Goal: Task Accomplishment & Management: Manage account settings

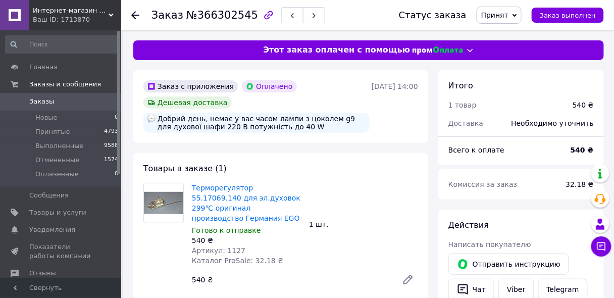
click at [49, 102] on span "Заказы" at bounding box center [41, 101] width 25 height 9
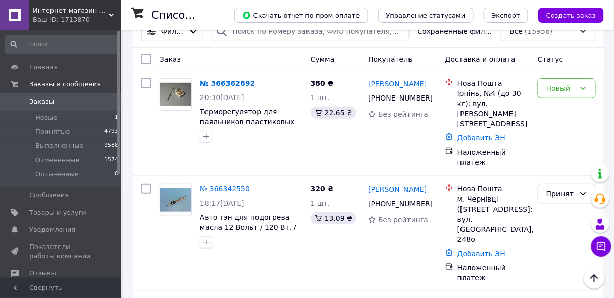
scroll to position [107, 0]
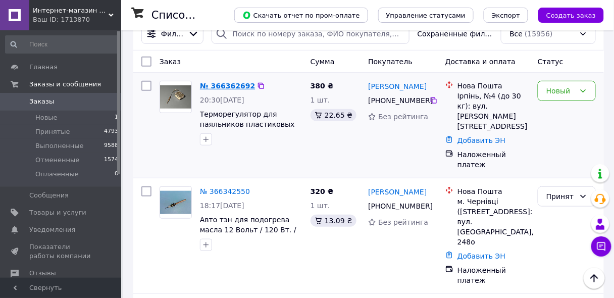
click at [222, 83] on link "№ 366362692" at bounding box center [227, 86] width 55 height 8
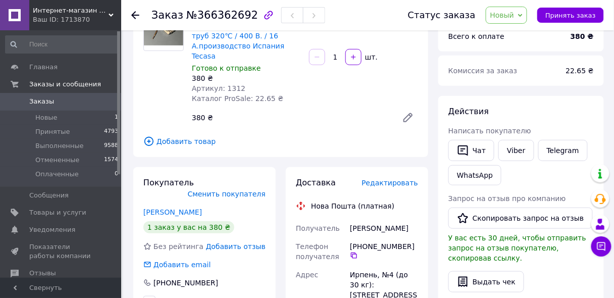
scroll to position [107, 0]
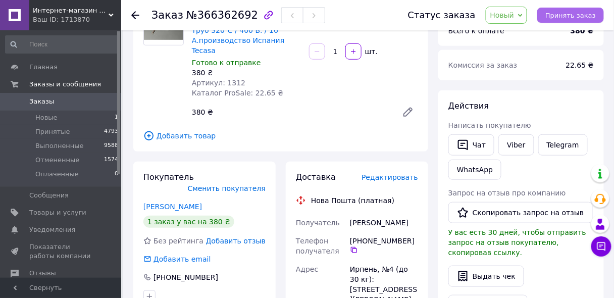
click at [571, 18] on span "Принять заказ" at bounding box center [570, 16] width 50 height 8
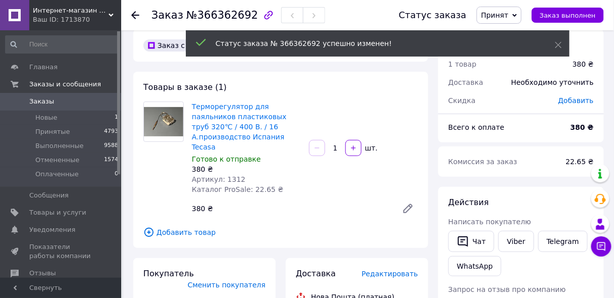
scroll to position [0, 0]
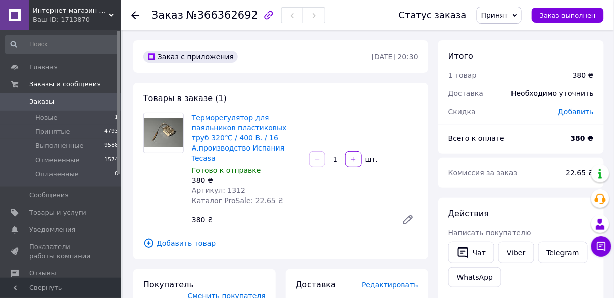
click at [47, 100] on span "Заказы" at bounding box center [41, 101] width 25 height 9
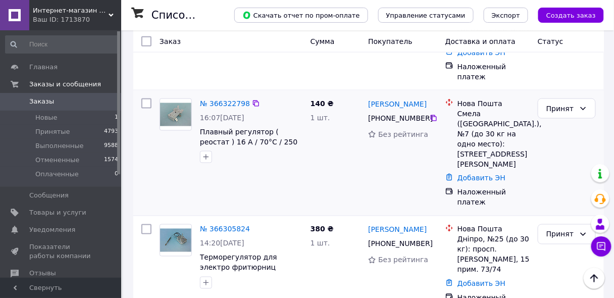
scroll to position [323, 0]
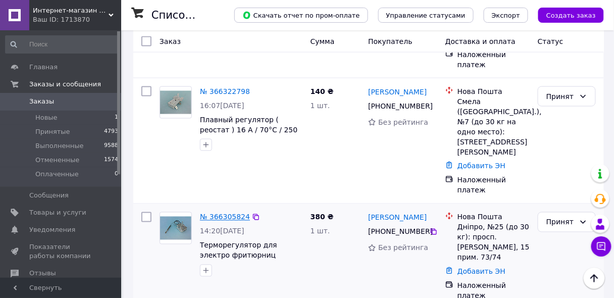
click at [222, 213] on link "№ 366305824" at bounding box center [225, 217] width 50 height 8
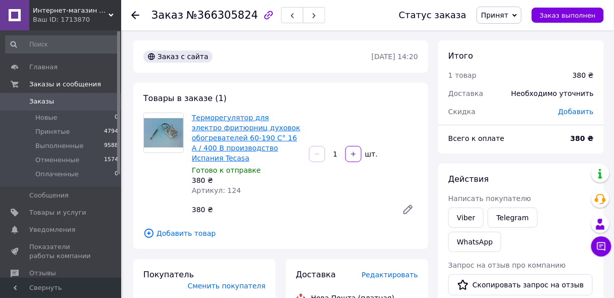
click at [202, 136] on link "Терморегулятор для электро фритюрниц духовок обогревателей 60-190 С° 16 А / 400…" at bounding box center [246, 138] width 108 height 48
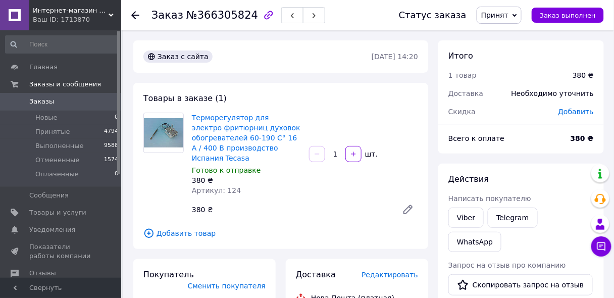
click at [43, 103] on span "Заказы" at bounding box center [41, 101] width 25 height 9
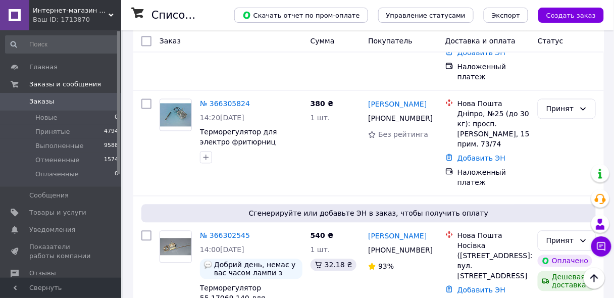
scroll to position [430, 0]
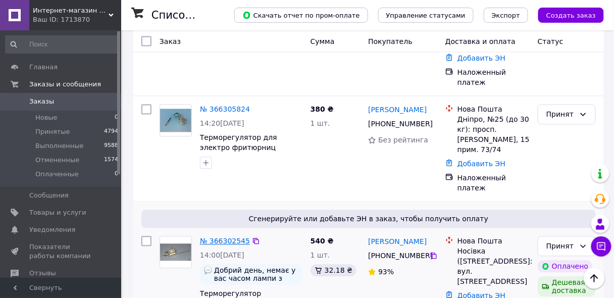
click at [214, 237] on link "№ 366302545" at bounding box center [225, 241] width 50 height 8
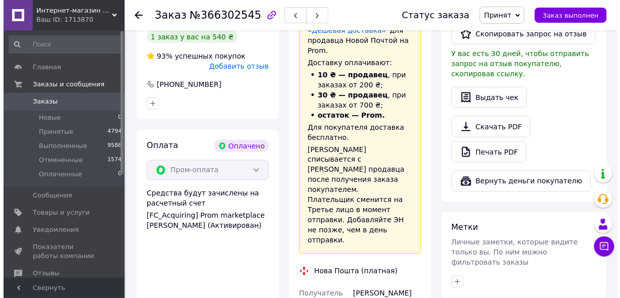
scroll to position [215, 0]
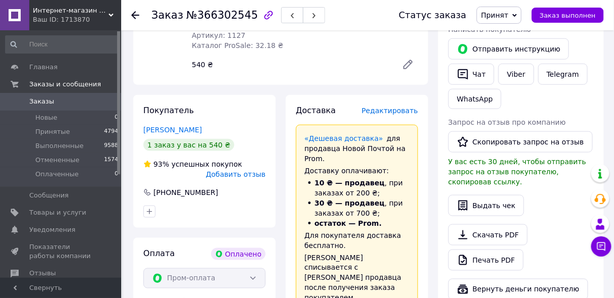
click at [375, 106] on span "Редактировать" at bounding box center [389, 110] width 57 height 8
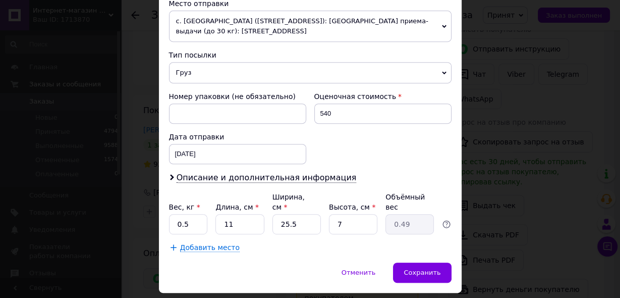
scroll to position [377, 0]
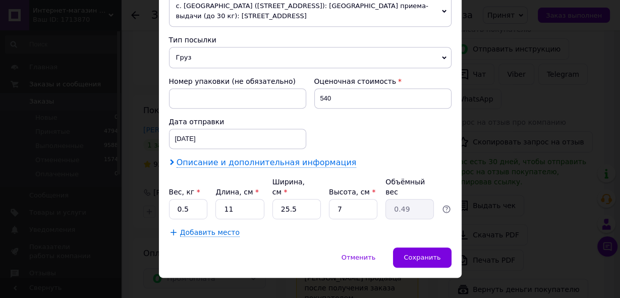
click at [278, 161] on span "Описание и дополнительная информация" at bounding box center [267, 162] width 180 height 10
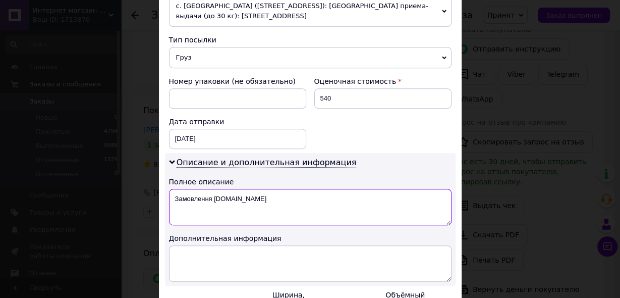
drag, startPoint x: 246, startPoint y: 191, endPoint x: 173, endPoint y: 195, distance: 73.3
click at [173, 195] on textarea "Замовлення [DOMAIN_NAME]" at bounding box center [310, 207] width 283 height 36
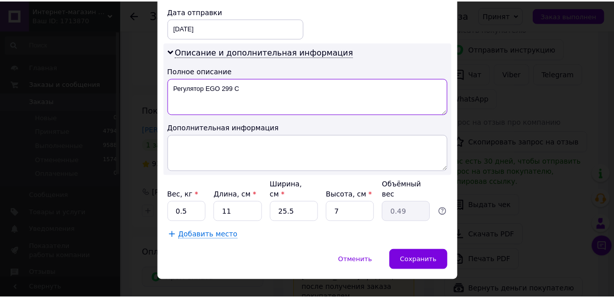
scroll to position [489, 0]
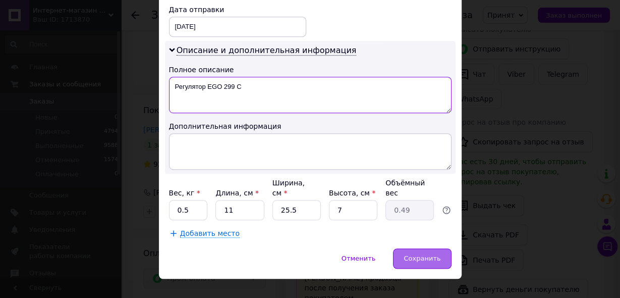
type textarea "Регулятор EGO 299 С"
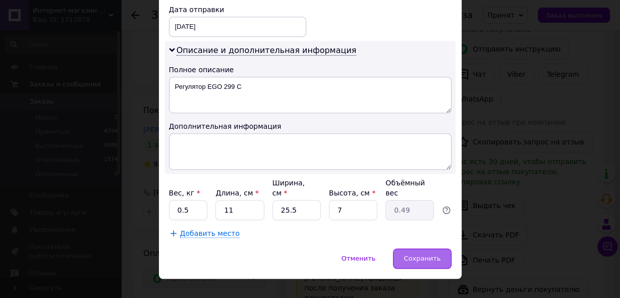
click at [418, 248] on div "Сохранить" at bounding box center [422, 258] width 58 height 20
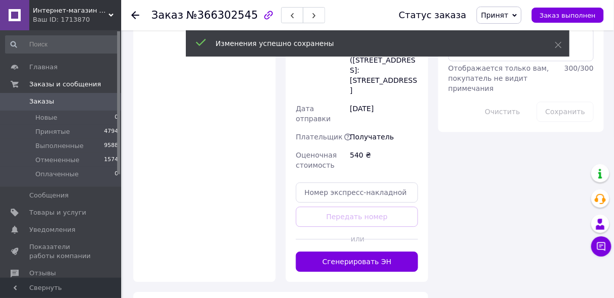
scroll to position [646, 0]
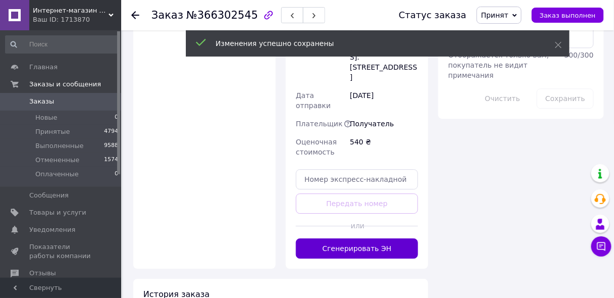
click at [370, 238] on button "Сгенерировать ЭН" at bounding box center [357, 248] width 122 height 20
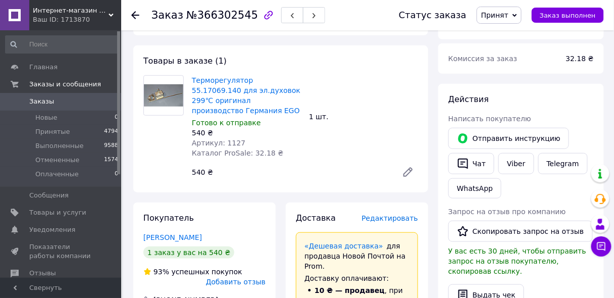
scroll to position [215, 0]
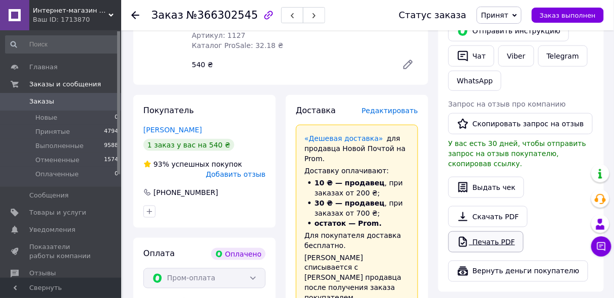
click at [505, 231] on link "Печать PDF" at bounding box center [485, 241] width 75 height 21
click at [47, 100] on span "Заказы" at bounding box center [41, 101] width 25 height 9
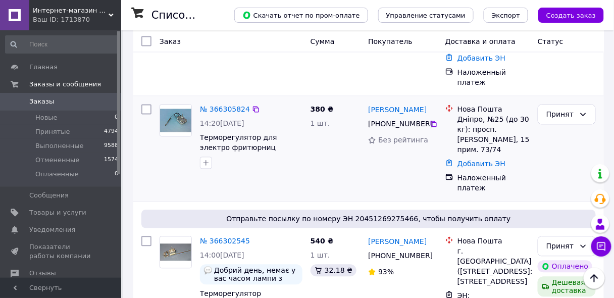
scroll to position [323, 0]
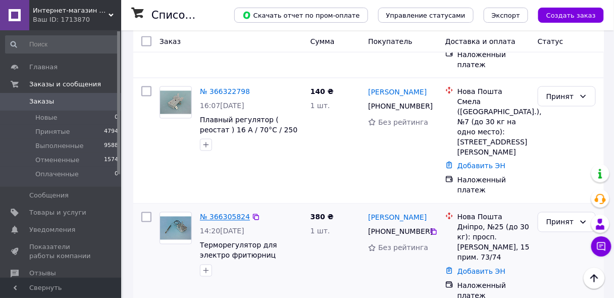
click at [210, 213] on link "№ 366305824" at bounding box center [225, 217] width 50 height 8
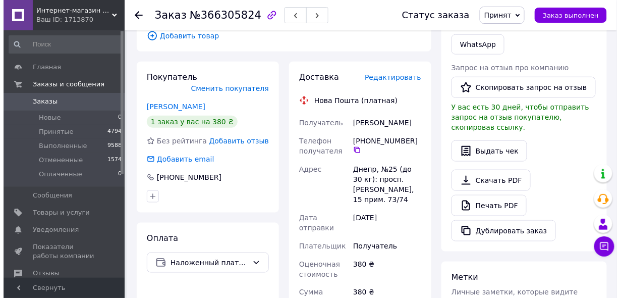
scroll to position [215, 0]
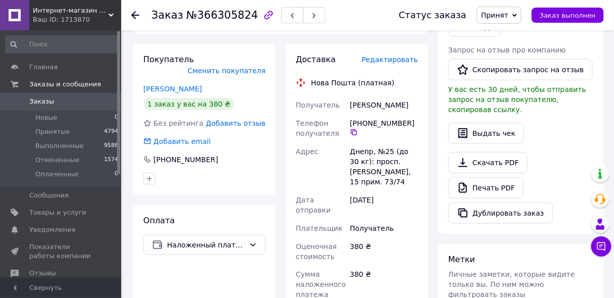
click at [384, 61] on span "Редактировать" at bounding box center [389, 60] width 57 height 8
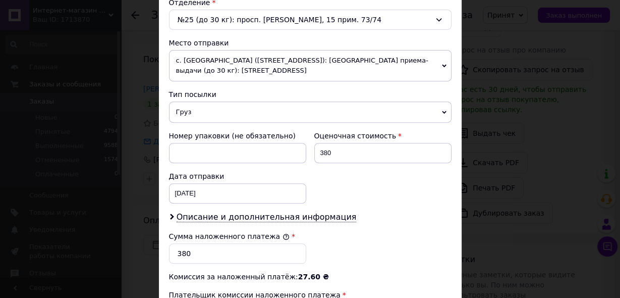
scroll to position [430, 0]
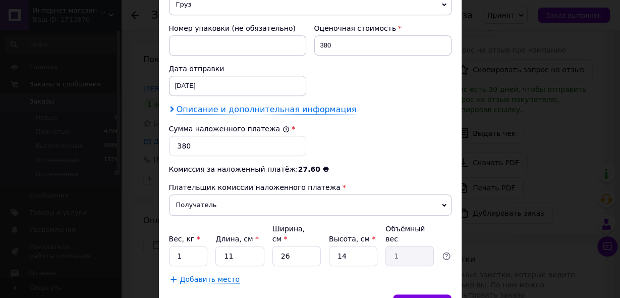
click at [258, 104] on span "Описание и дополнительная информация" at bounding box center [267, 109] width 180 height 10
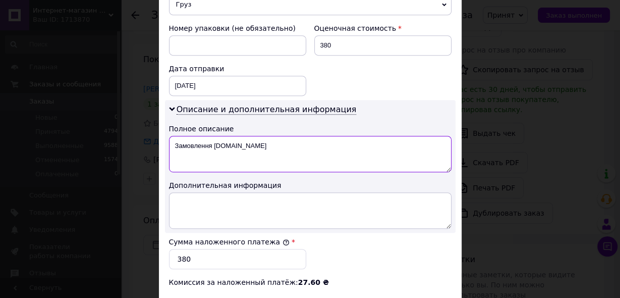
drag, startPoint x: 245, startPoint y: 141, endPoint x: 173, endPoint y: 142, distance: 72.2
click at [173, 142] on textarea "Замовлення [DOMAIN_NAME]" at bounding box center [310, 154] width 283 height 36
type textarea "H"
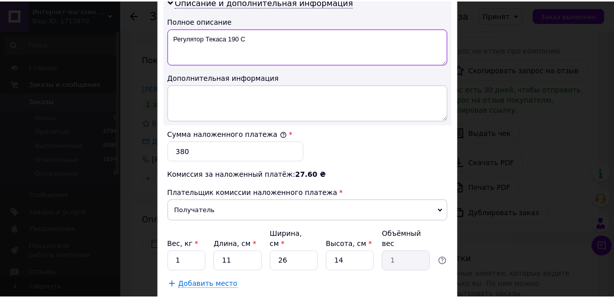
scroll to position [589, 0]
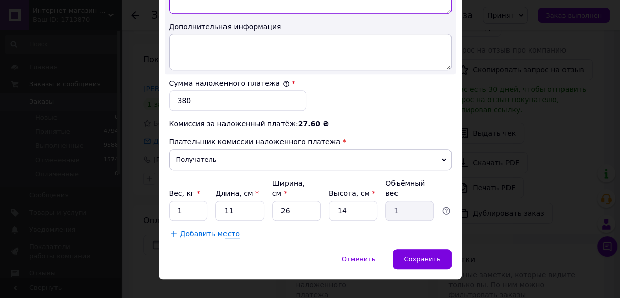
type textarea "Регулятор Текаса 190 С"
click at [192, 200] on input "1" at bounding box center [188, 210] width 39 height 20
type input "0.5"
click at [353, 200] on input "14" at bounding box center [353, 210] width 48 height 20
type input "1"
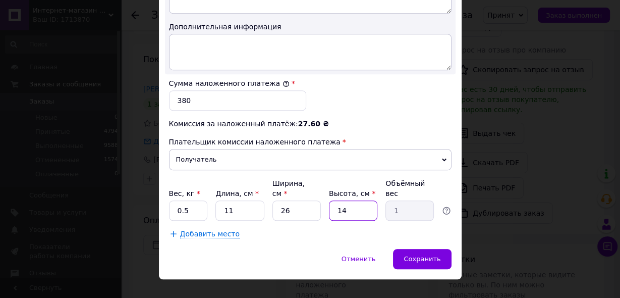
type input "0.1"
type input "7"
type input "0.5"
type input "7"
click at [415, 255] on span "Сохранить" at bounding box center [422, 259] width 37 height 8
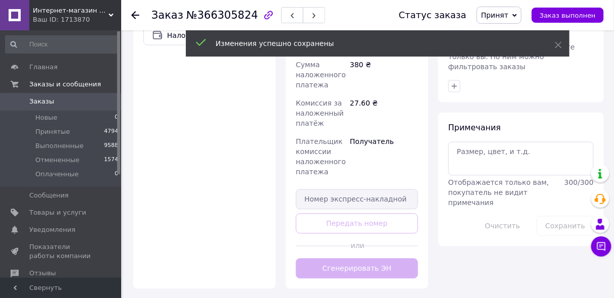
scroll to position [430, 0]
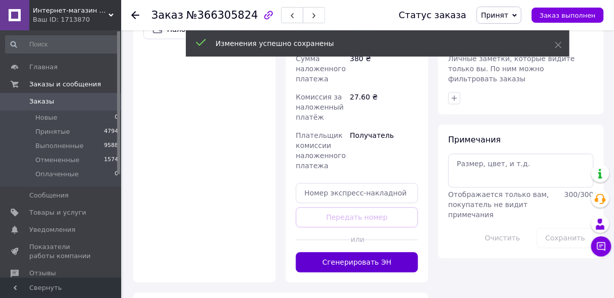
click at [365, 252] on button "Сгенерировать ЭН" at bounding box center [357, 262] width 122 height 20
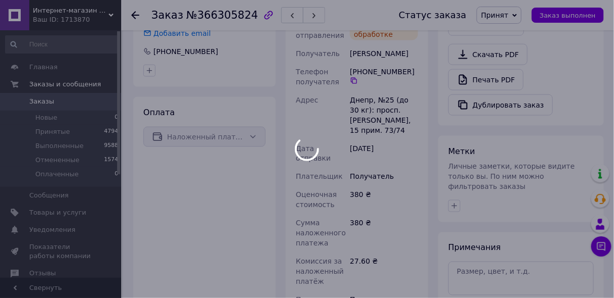
scroll to position [215, 0]
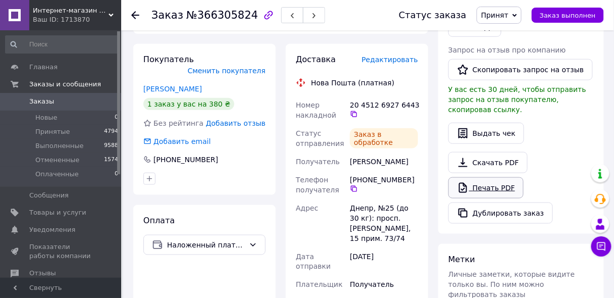
click at [488, 177] on link "Печать PDF" at bounding box center [485, 187] width 75 height 21
click at [50, 102] on span "Заказы" at bounding box center [61, 101] width 64 height 9
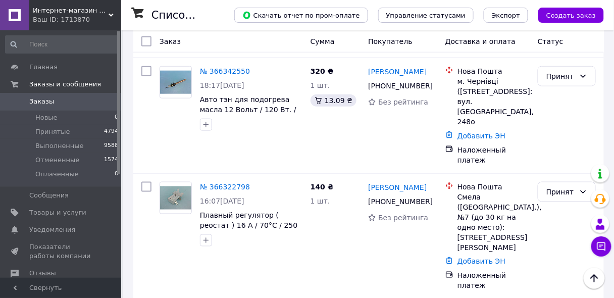
scroll to position [215, 0]
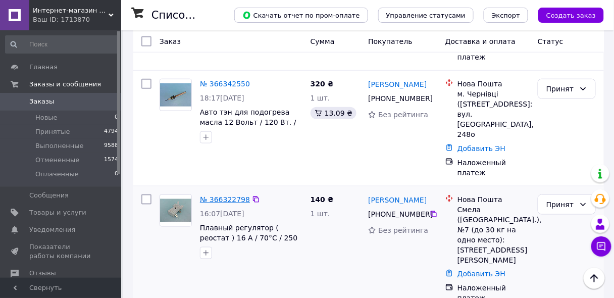
click at [230, 195] on link "№ 366322798" at bounding box center [225, 199] width 50 height 8
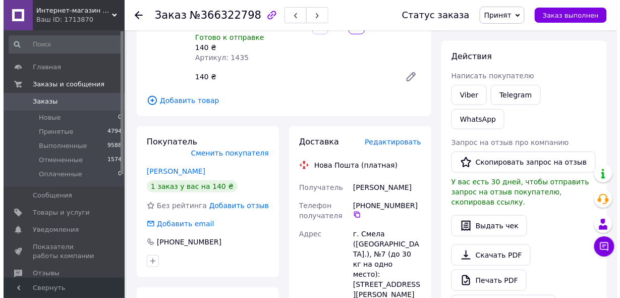
scroll to position [107, 0]
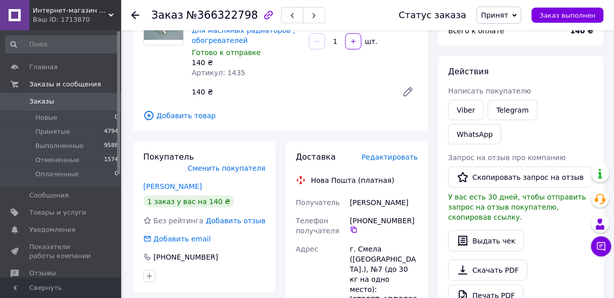
click at [400, 153] on span "Редактировать" at bounding box center [389, 157] width 57 height 8
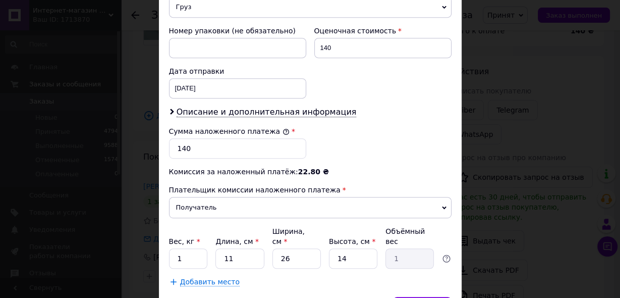
scroll to position [430, 0]
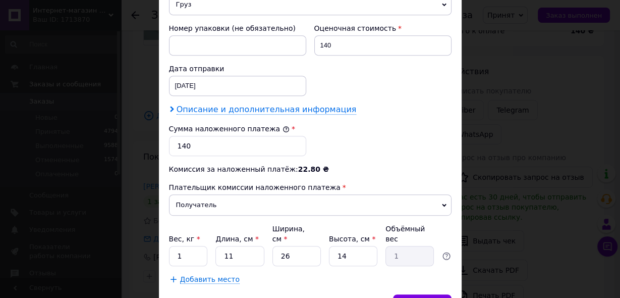
click at [228, 104] on span "Описание и дополнительная информация" at bounding box center [267, 109] width 180 height 10
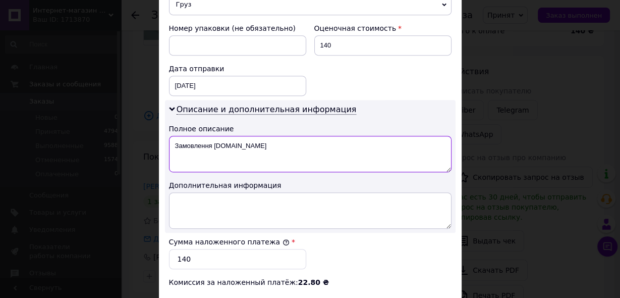
drag, startPoint x: 243, startPoint y: 142, endPoint x: 166, endPoint y: 144, distance: 77.3
click at [166, 144] on div "Описание и дополнительная информация Полное описание Замовлення [DOMAIN_NAME] Д…" at bounding box center [310, 166] width 291 height 133
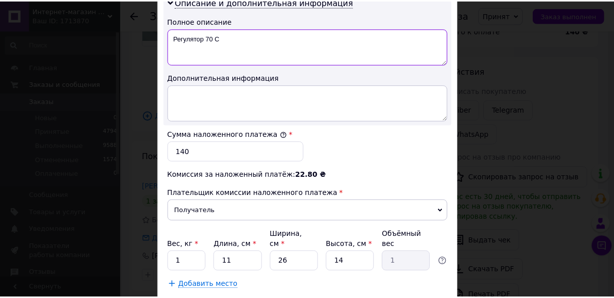
scroll to position [589, 0]
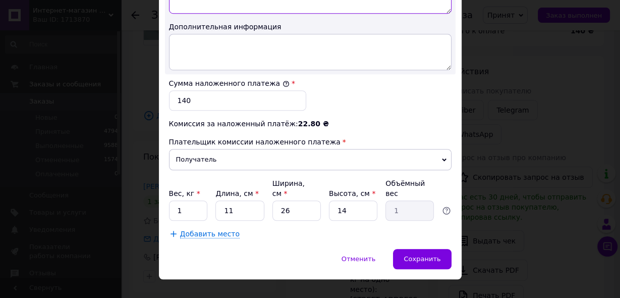
type textarea "Регулятор 70 С"
click at [191, 200] on input "1" at bounding box center [188, 210] width 39 height 20
type input "0.5"
click at [346, 200] on input "14" at bounding box center [353, 210] width 48 height 20
type input "1"
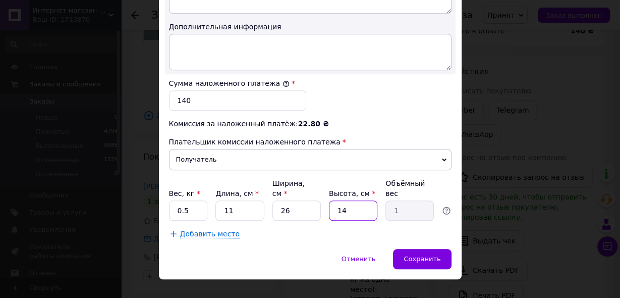
type input "0.1"
type input "7"
type input "0.5"
type input "7"
click at [423, 255] on span "Сохранить" at bounding box center [422, 259] width 37 height 8
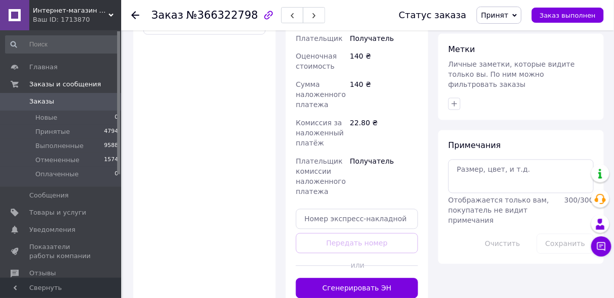
scroll to position [430, 0]
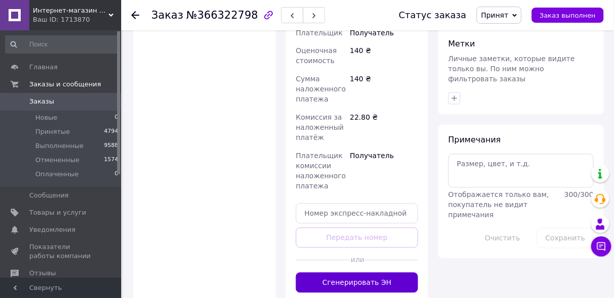
click at [361, 273] on button "Сгенерировать ЭН" at bounding box center [357, 283] width 122 height 20
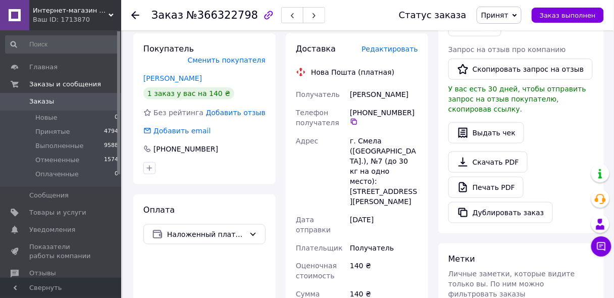
scroll to position [215, 0]
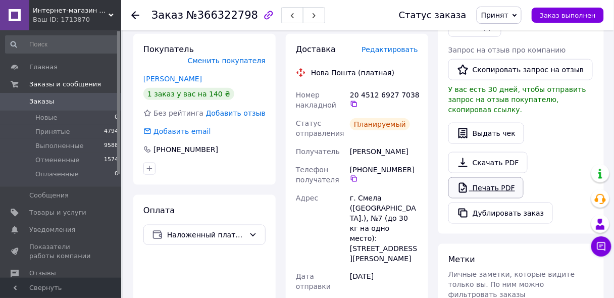
click at [480, 177] on link "Печать PDF" at bounding box center [485, 187] width 75 height 21
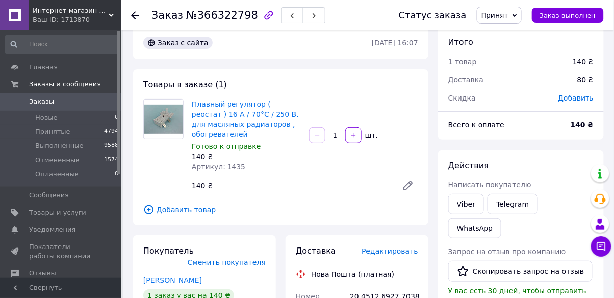
scroll to position [0, 0]
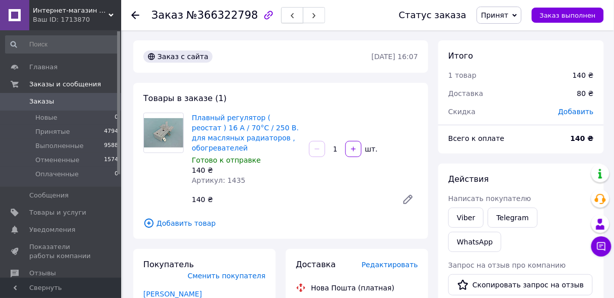
click at [289, 16] on icon "button" at bounding box center [292, 16] width 6 height 6
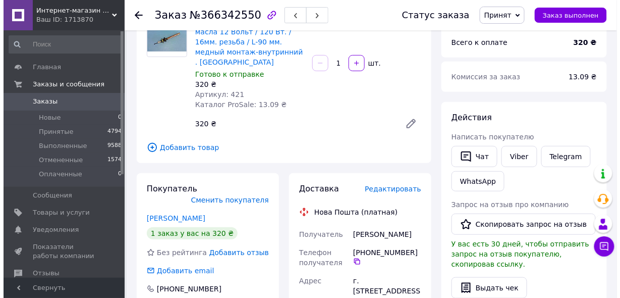
scroll to position [107, 0]
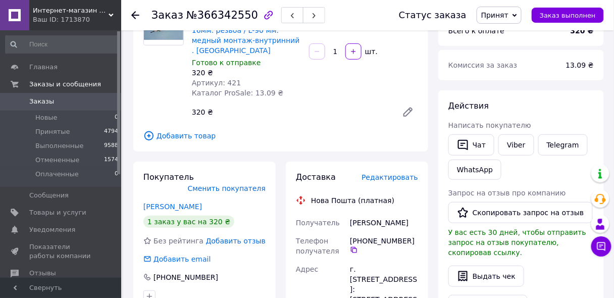
click at [382, 173] on span "Редактировать" at bounding box center [389, 177] width 57 height 8
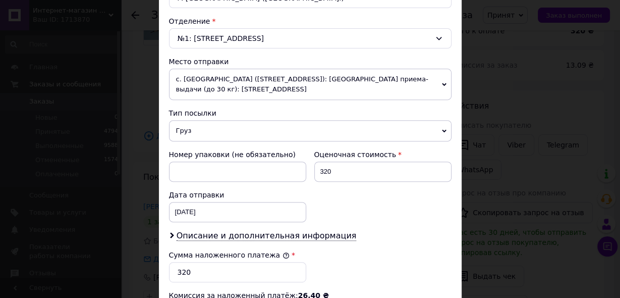
scroll to position [323, 0]
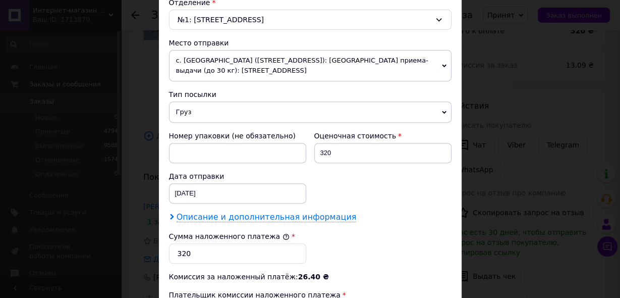
click at [252, 213] on span "Описание и дополнительная информация" at bounding box center [267, 217] width 180 height 10
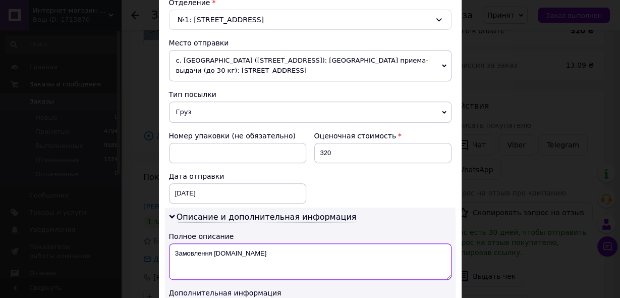
drag, startPoint x: 244, startPoint y: 248, endPoint x: 157, endPoint y: 255, distance: 86.6
click at [159, 255] on div "Способ доставки Нова Пошта (платная) Плательщик Получатель Отправитель Фамилия …" at bounding box center [310, 129] width 303 height 772
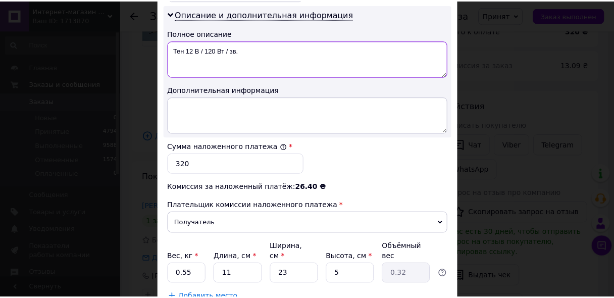
scroll to position [538, 0]
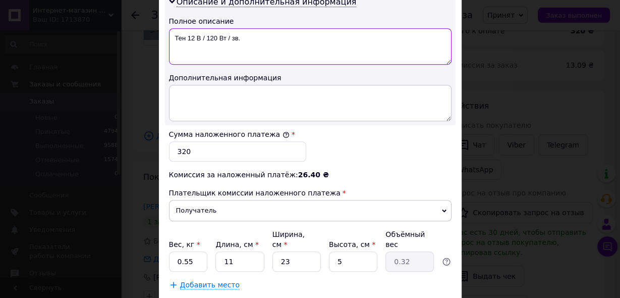
type textarea "Тен 12 В / 120 Вт / зв."
click at [198, 251] on input "0.55" at bounding box center [188, 261] width 39 height 20
type input "0.5"
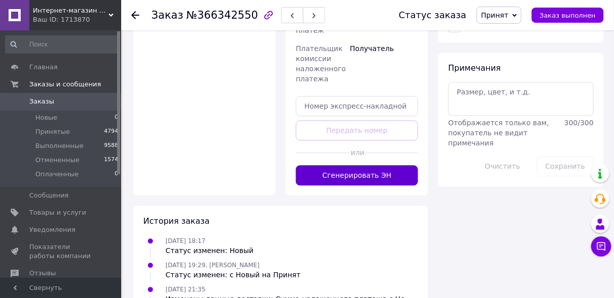
click at [348, 165] on button "Сгенерировать ЭН" at bounding box center [357, 175] width 122 height 20
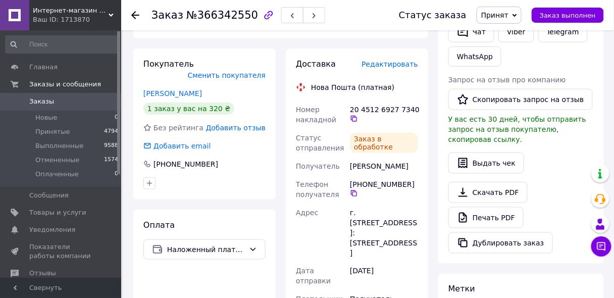
scroll to position [215, 0]
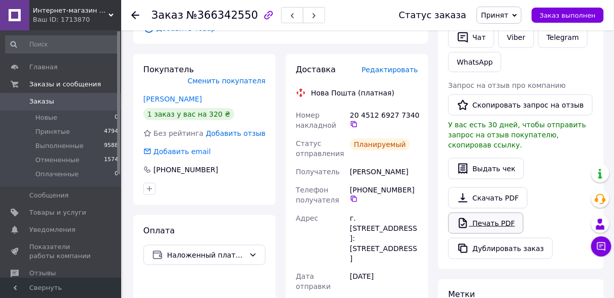
click at [485, 212] on link "Печать PDF" at bounding box center [485, 222] width 75 height 21
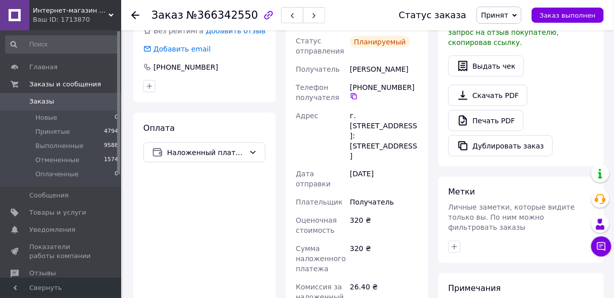
scroll to position [323, 0]
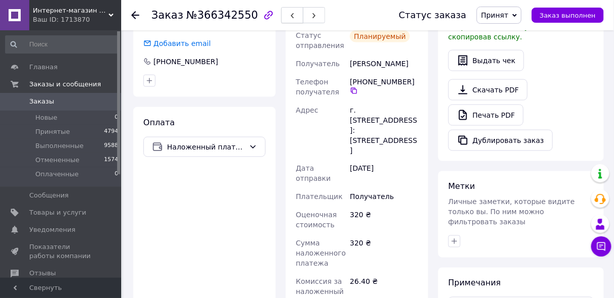
click at [289, 12] on span "button" at bounding box center [292, 16] width 6 height 8
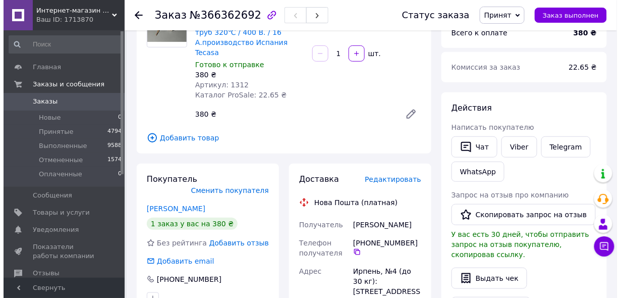
scroll to position [107, 0]
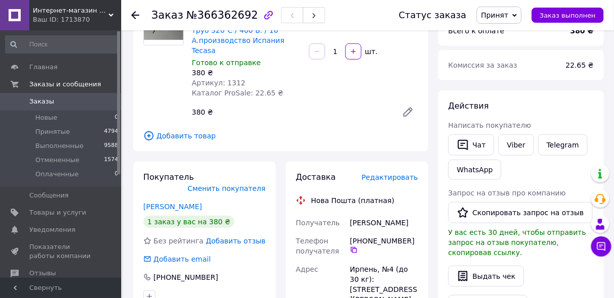
click at [387, 173] on span "Редактировать" at bounding box center [389, 177] width 57 height 8
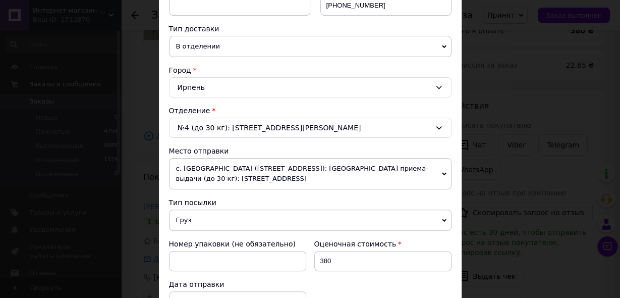
scroll to position [323, 0]
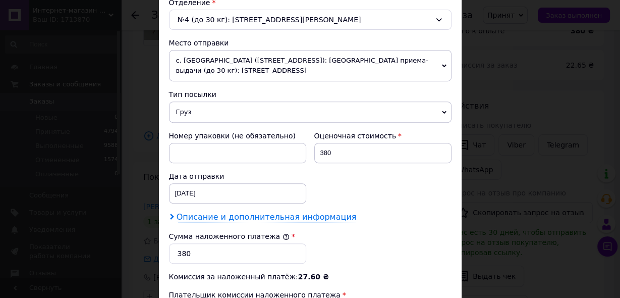
click at [250, 213] on span "Описание и дополнительная информация" at bounding box center [267, 217] width 180 height 10
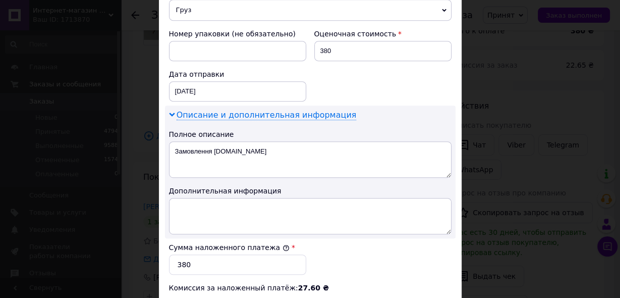
scroll to position [430, 0]
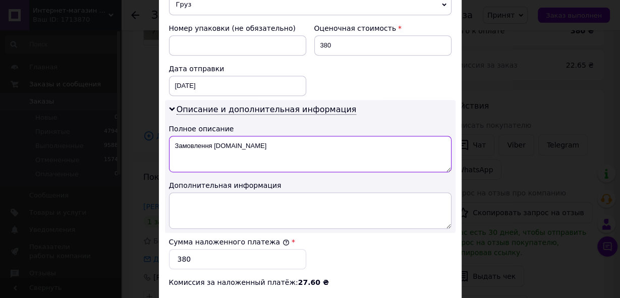
drag, startPoint x: 246, startPoint y: 141, endPoint x: 172, endPoint y: 143, distance: 74.2
click at [172, 143] on textarea "Замовлення [DOMAIN_NAME]" at bounding box center [310, 154] width 283 height 36
click at [226, 139] on textarea "Регулятор Текаса до паяльника" at bounding box center [310, 154] width 283 height 36
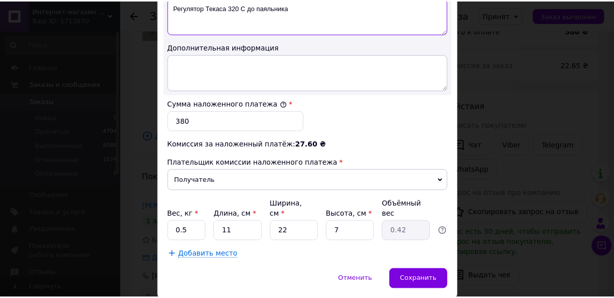
scroll to position [589, 0]
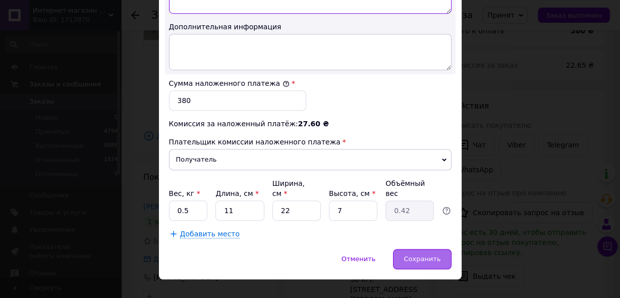
type textarea "Регулятор Текаса 320 С до паяльника"
click at [414, 249] on div "Сохранить" at bounding box center [422, 259] width 58 height 20
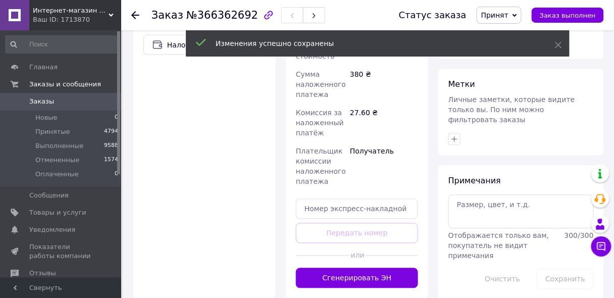
scroll to position [430, 0]
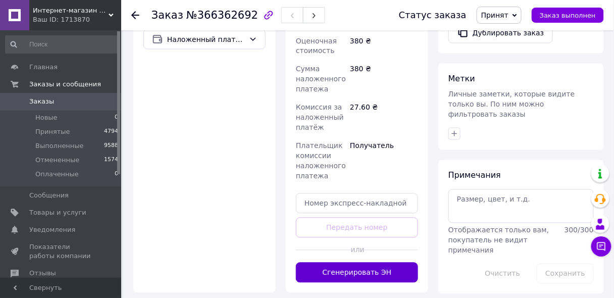
click at [374, 262] on button "Сгенерировать ЭН" at bounding box center [357, 272] width 122 height 20
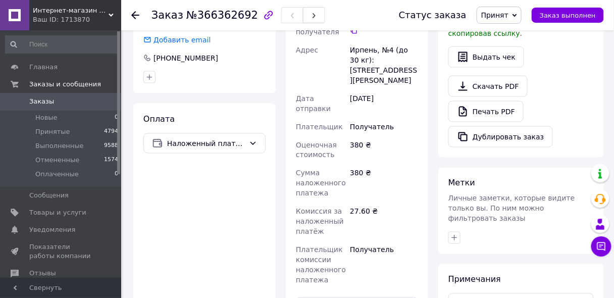
scroll to position [323, 0]
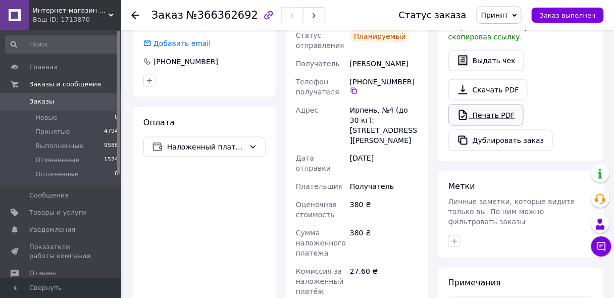
click at [478, 104] on link "Печать PDF" at bounding box center [485, 114] width 75 height 21
click at [37, 99] on span "Заказы" at bounding box center [41, 101] width 25 height 9
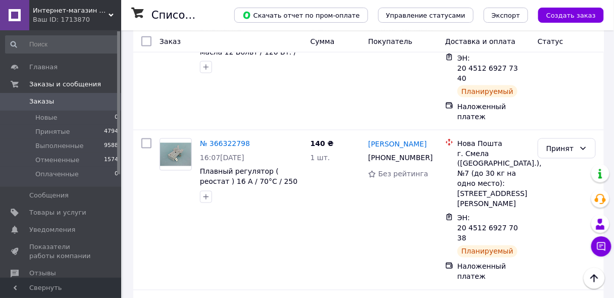
scroll to position [323, 0]
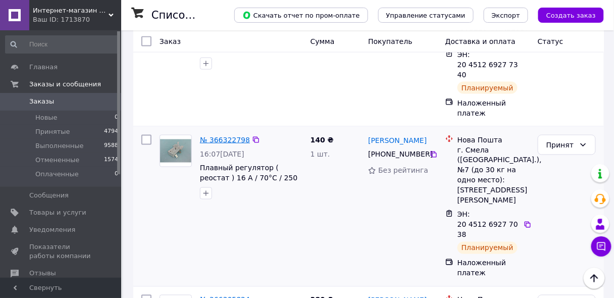
click at [215, 136] on link "№ 366322798" at bounding box center [225, 140] width 50 height 8
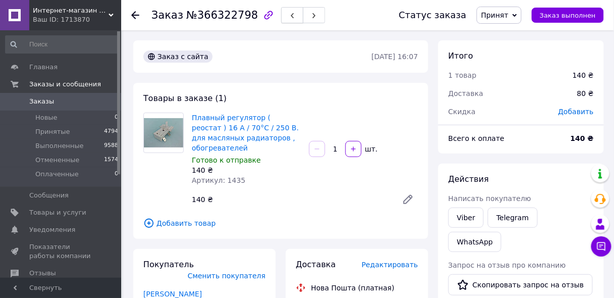
click at [289, 16] on icon "button" at bounding box center [292, 16] width 6 height 6
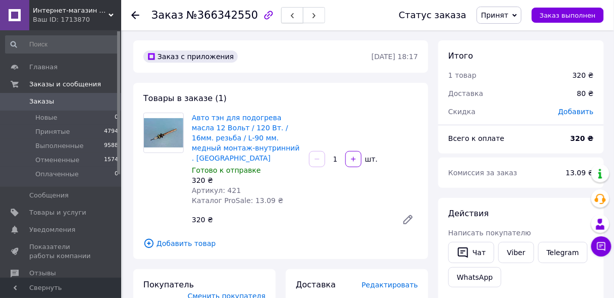
click at [289, 16] on icon "button" at bounding box center [292, 16] width 6 height 6
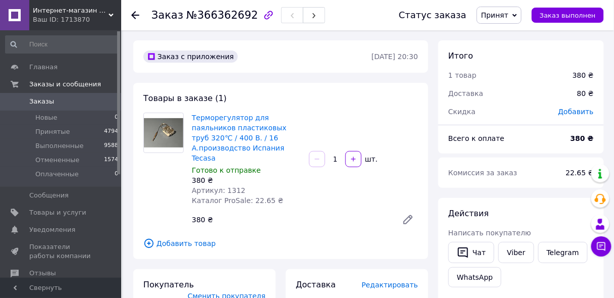
click at [75, 104] on span "Заказы" at bounding box center [61, 101] width 64 height 9
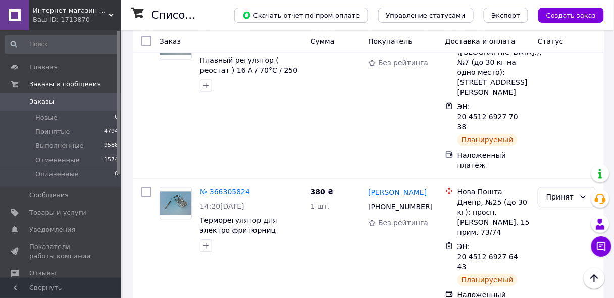
scroll to position [538, 0]
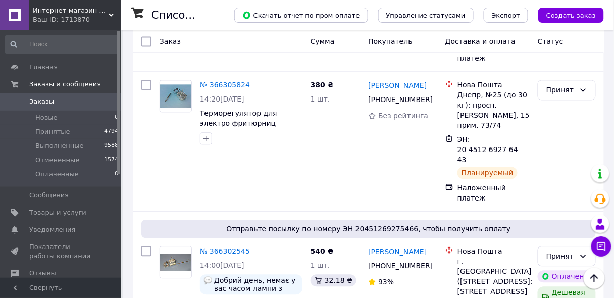
click at [60, 99] on span "Заказы" at bounding box center [61, 101] width 64 height 9
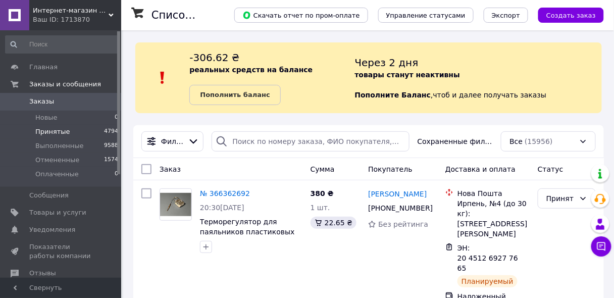
click at [57, 131] on span "Принятые" at bounding box center [52, 131] width 35 height 9
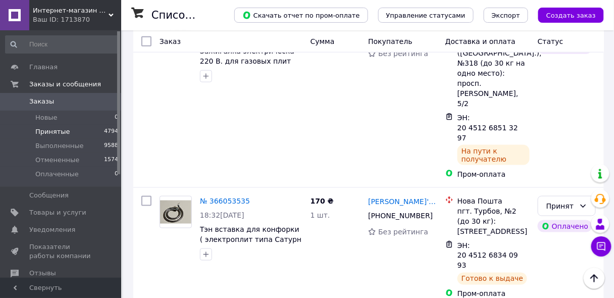
scroll to position [1292, 0]
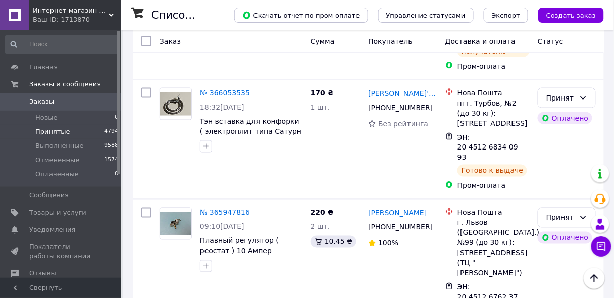
click at [66, 101] on span "Заказы" at bounding box center [61, 101] width 64 height 9
